Goal: Task Accomplishment & Management: Use online tool/utility

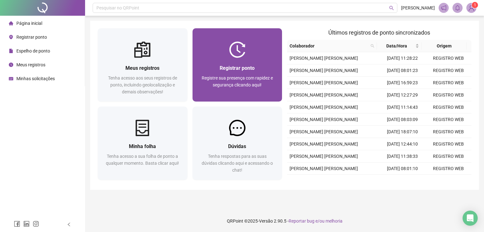
click at [244, 62] on div "Registrar ponto Registre sua presença com rapidez e segurança clicando aqui!" at bounding box center [237, 80] width 90 height 44
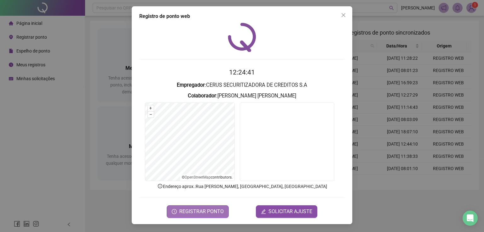
click at [205, 210] on span "REGISTRAR PONTO" at bounding box center [201, 212] width 44 height 8
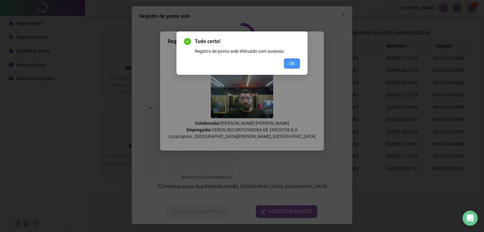
click at [290, 63] on span "OK" at bounding box center [292, 63] width 6 height 7
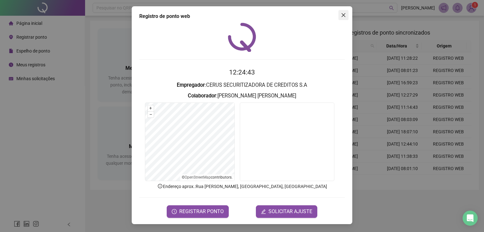
click at [345, 13] on icon "close" at bounding box center [343, 15] width 5 height 5
